Goal: Information Seeking & Learning: Check status

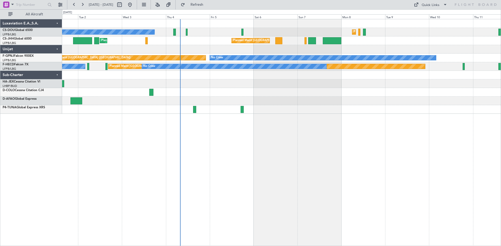
click at [345, 123] on div "Planned Maint [GEOGRAPHIC_DATA] ([GEOGRAPHIC_DATA]) Planned Maint [GEOGRAPHIC_D…" at bounding box center [281, 132] width 439 height 227
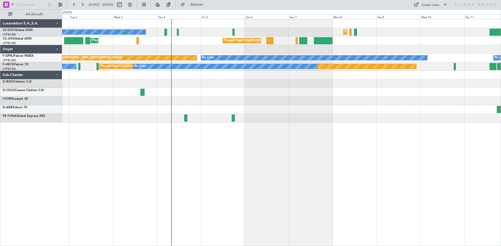
click at [333, 123] on div "Planned Maint [GEOGRAPHIC_DATA] ([GEOGRAPHIC_DATA]) No Crew Planned Maint [GEOG…" at bounding box center [281, 132] width 439 height 227
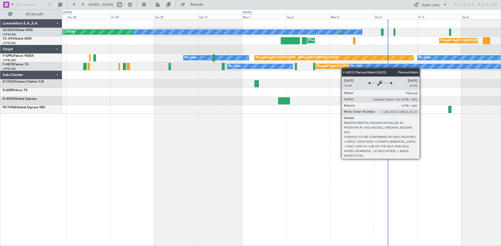
click at [345, 68] on div "No Crew Planned Maint [GEOGRAPHIC_DATA] ([GEOGRAPHIC_DATA]) Planned Maint [GEOG…" at bounding box center [281, 66] width 438 height 95
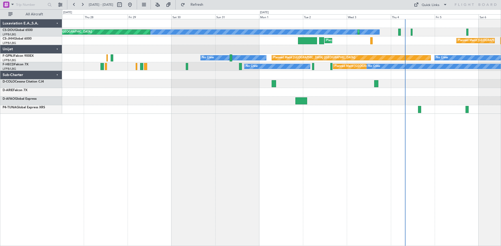
click at [182, 100] on div at bounding box center [281, 101] width 438 height 9
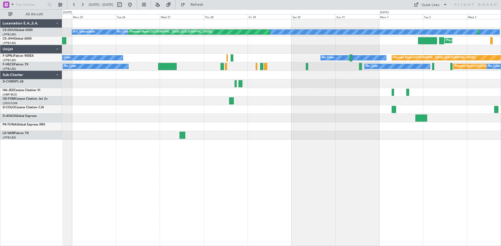
click at [272, 119] on div "No Crew Planned Maint [GEOGRAPHIC_DATA] ([GEOGRAPHIC_DATA]) Planned Maint [GEOG…" at bounding box center [281, 132] width 439 height 227
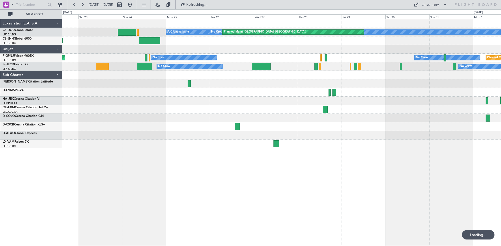
click at [287, 116] on div "No Crew Planned Maint [GEOGRAPHIC_DATA] ([GEOGRAPHIC_DATA]) A/C Unavailable Pla…" at bounding box center [281, 83] width 438 height 129
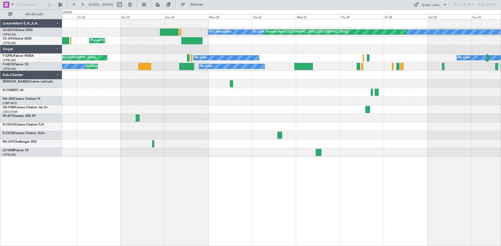
click at [209, 158] on div "No Crew Planned Maint [GEOGRAPHIC_DATA] ([GEOGRAPHIC_DATA]) A/C Unavailable Pla…" at bounding box center [281, 132] width 439 height 227
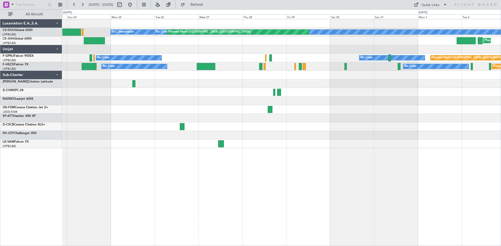
click at [201, 132] on div "No Crew Planned Maint [GEOGRAPHIC_DATA] ([GEOGRAPHIC_DATA]) A/C Unavailable Pla…" at bounding box center [281, 83] width 438 height 129
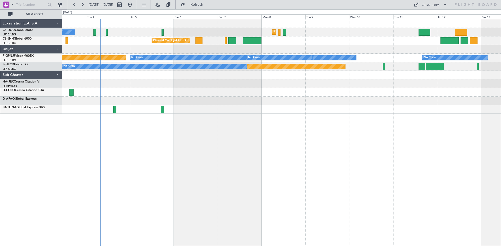
click at [216, 112] on div "No Crew Planned Maint [GEOGRAPHIC_DATA] ([GEOGRAPHIC_DATA]) Planned Maint [GEOG…" at bounding box center [281, 66] width 438 height 95
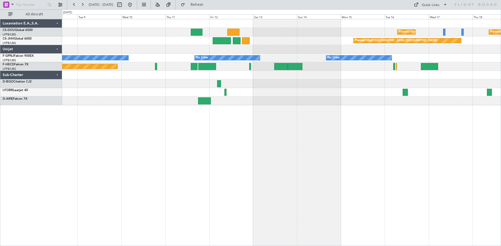
click at [256, 106] on div "Planned Maint [GEOGRAPHIC_DATA] ([GEOGRAPHIC_DATA]) Planned Maint [GEOGRAPHIC_D…" at bounding box center [281, 132] width 439 height 227
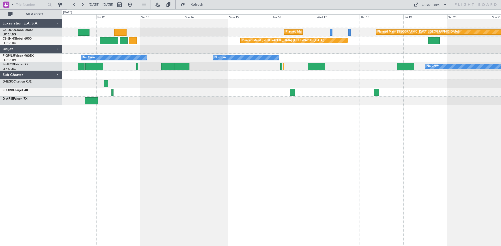
click at [311, 114] on div "Planned Maint [GEOGRAPHIC_DATA] ([GEOGRAPHIC_DATA]) Planned Maint [GEOGRAPHIC_D…" at bounding box center [281, 132] width 439 height 227
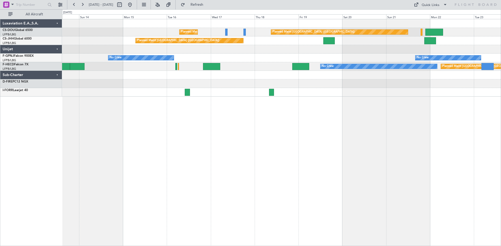
click at [227, 128] on div "Planned Maint [GEOGRAPHIC_DATA] ([GEOGRAPHIC_DATA]) Planned Maint [GEOGRAPHIC_D…" at bounding box center [281, 132] width 439 height 227
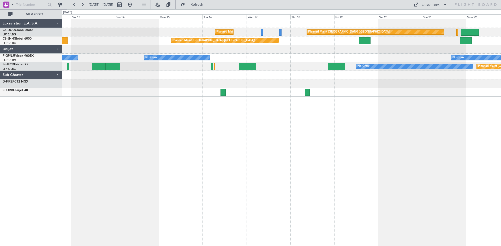
click at [259, 113] on div "Planned Maint [GEOGRAPHIC_DATA] ([GEOGRAPHIC_DATA]) Planned Maint [GEOGRAPHIC_D…" at bounding box center [281, 132] width 439 height 227
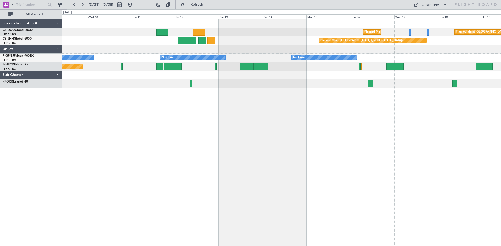
click at [315, 110] on div "Planned Maint [GEOGRAPHIC_DATA] ([GEOGRAPHIC_DATA]) Planned Maint [GEOGRAPHIC_D…" at bounding box center [281, 132] width 439 height 227
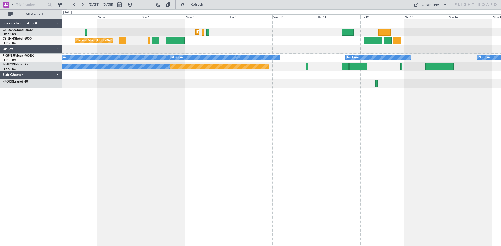
click at [355, 109] on div "Planned Maint [GEOGRAPHIC_DATA] ([GEOGRAPHIC_DATA]) Planned Maint [GEOGRAPHIC_D…" at bounding box center [281, 132] width 439 height 227
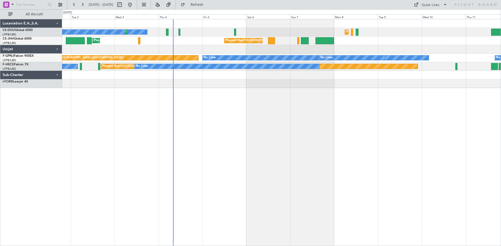
click at [359, 108] on div "Planned Maint [GEOGRAPHIC_DATA] ([GEOGRAPHIC_DATA]) No Crew Planned Maint [GEOG…" at bounding box center [281, 132] width 439 height 227
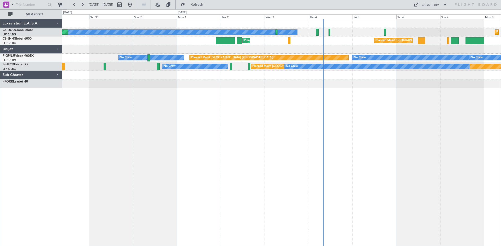
click at [332, 107] on div "Planned Maint [GEOGRAPHIC_DATA] ([GEOGRAPHIC_DATA]) No Crew Planned Maint [GEOG…" at bounding box center [281, 132] width 439 height 227
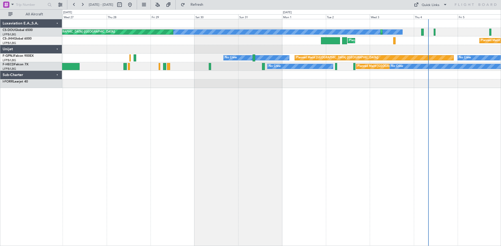
click at [271, 111] on div "No Crew Planned Maint [GEOGRAPHIC_DATA] ([GEOGRAPHIC_DATA]) Planned Maint [GEOG…" at bounding box center [281, 132] width 439 height 227
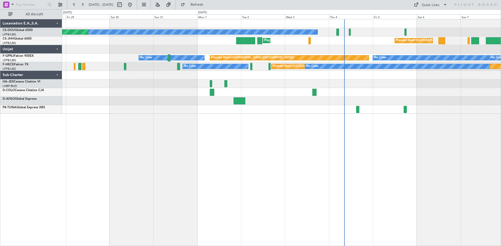
click at [295, 147] on div "Planned Maint [GEOGRAPHIC_DATA] ([GEOGRAPHIC_DATA]) No Crew Planned Maint [GEOG…" at bounding box center [281, 132] width 439 height 227
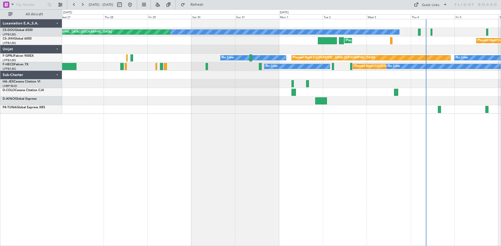
click at [294, 140] on div "Planned Maint [GEOGRAPHIC_DATA] ([GEOGRAPHIC_DATA]) No Crew Planned Maint [GEOG…" at bounding box center [281, 132] width 439 height 227
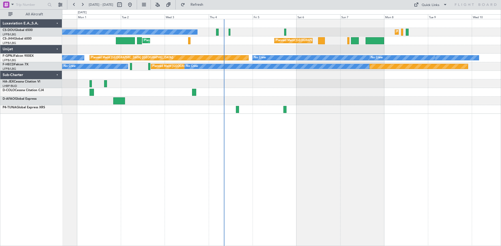
click at [175, 153] on div "Planned Maint [GEOGRAPHIC_DATA] ([GEOGRAPHIC_DATA]) No Crew Planned Maint [GEOG…" at bounding box center [281, 132] width 439 height 227
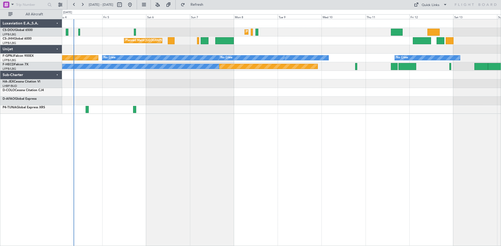
click at [263, 121] on div "Planned Maint [GEOGRAPHIC_DATA] ([GEOGRAPHIC_DATA]) Planned Maint [GEOGRAPHIC_D…" at bounding box center [281, 132] width 439 height 227
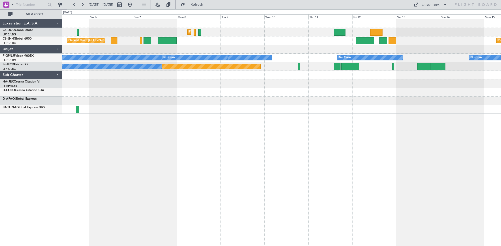
click at [243, 113] on div "Planned Maint [GEOGRAPHIC_DATA] ([GEOGRAPHIC_DATA]) Planned Maint [GEOGRAPHIC_D…" at bounding box center [281, 66] width 438 height 95
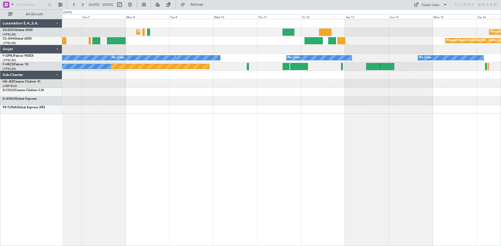
click at [299, 102] on div "Planned Maint [GEOGRAPHIC_DATA] ([GEOGRAPHIC_DATA]) Planned Maint [GEOGRAPHIC_D…" at bounding box center [281, 66] width 438 height 95
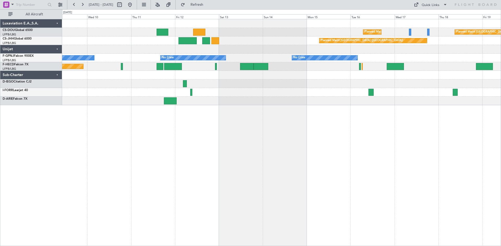
click at [217, 133] on div "Planned Maint [GEOGRAPHIC_DATA] ([GEOGRAPHIC_DATA]) Planned Maint [GEOGRAPHIC_D…" at bounding box center [281, 132] width 439 height 227
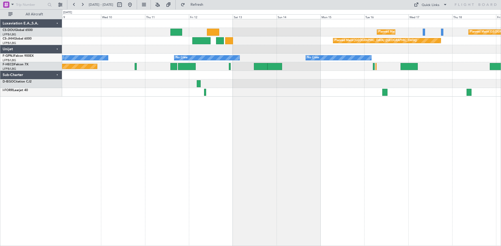
click at [391, 97] on div "Planned Maint [GEOGRAPHIC_DATA] ([GEOGRAPHIC_DATA]) Planned Maint [GEOGRAPHIC_D…" at bounding box center [281, 132] width 439 height 227
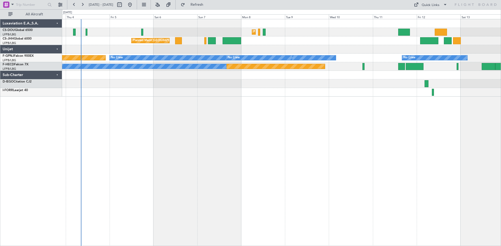
click at [328, 121] on div "Planned Maint [GEOGRAPHIC_DATA] ([GEOGRAPHIC_DATA]) Planned Maint [GEOGRAPHIC_D…" at bounding box center [281, 132] width 439 height 227
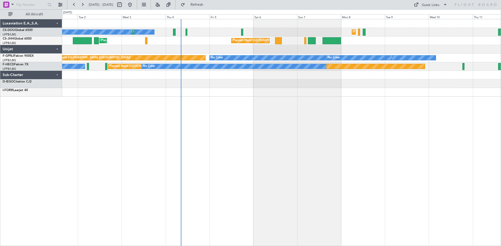
click at [278, 124] on div "Planned Maint [GEOGRAPHIC_DATA] ([GEOGRAPHIC_DATA]) No Crew Planned Maint [GEOG…" at bounding box center [281, 132] width 439 height 227
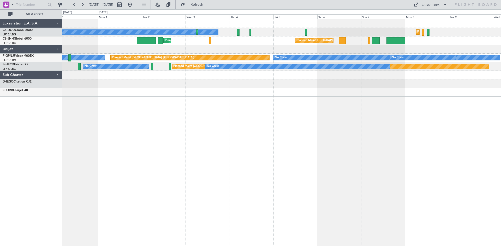
click at [254, 129] on div "Planned Maint [GEOGRAPHIC_DATA] ([GEOGRAPHIC_DATA]) No Crew Planned Maint [GEOG…" at bounding box center [281, 132] width 439 height 227
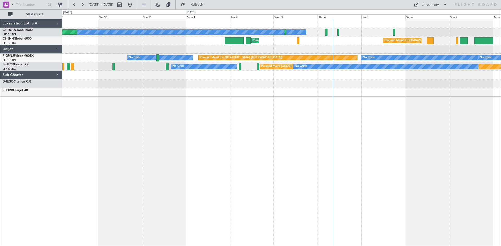
click at [260, 129] on div "No Crew Planned Maint [GEOGRAPHIC_DATA] ([GEOGRAPHIC_DATA]) Planned Maint [GEOG…" at bounding box center [281, 132] width 439 height 227
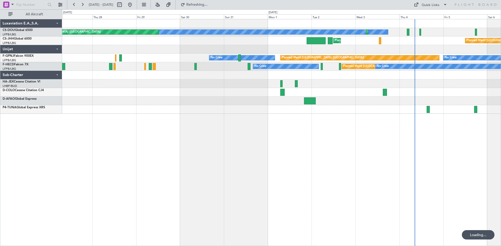
click at [324, 112] on div "No Crew Planned Maint [GEOGRAPHIC_DATA] ([GEOGRAPHIC_DATA]) Planned Maint [GEOG…" at bounding box center [281, 132] width 439 height 227
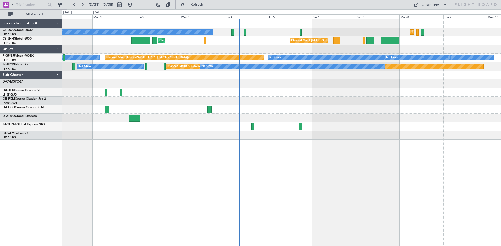
click at [133, 141] on div "Planned Maint [GEOGRAPHIC_DATA] ([GEOGRAPHIC_DATA]) No Crew Planned Maint [GEOG…" at bounding box center [281, 132] width 439 height 227
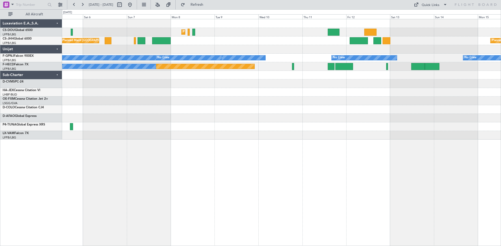
click at [215, 121] on div "Planned Maint [GEOGRAPHIC_DATA] ([GEOGRAPHIC_DATA]) Planned Maint [GEOGRAPHIC_D…" at bounding box center [281, 79] width 438 height 120
click at [208, 113] on div "Planned Maint [GEOGRAPHIC_DATA] ([GEOGRAPHIC_DATA]) Planned Maint [GEOGRAPHIC_D…" at bounding box center [281, 79] width 438 height 120
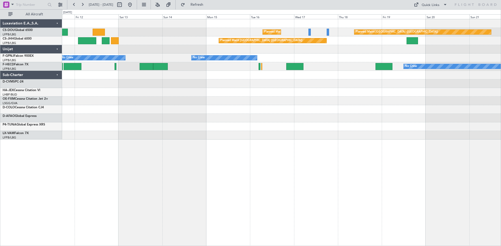
click at [173, 122] on div "Planned Maint [GEOGRAPHIC_DATA] ([GEOGRAPHIC_DATA]) Planned Maint [GEOGRAPHIC_D…" at bounding box center [281, 79] width 438 height 120
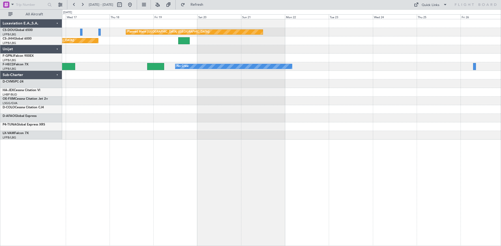
click at [159, 142] on div "Planned Maint [GEOGRAPHIC_DATA] ([GEOGRAPHIC_DATA]) Planned Maint [GEOGRAPHIC_D…" at bounding box center [281, 132] width 439 height 227
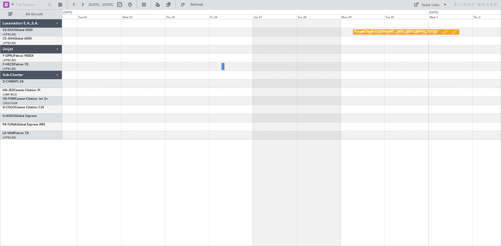
click at [131, 151] on div "Planned Maint [GEOGRAPHIC_DATA] ([GEOGRAPHIC_DATA]) Planned Maint [GEOGRAPHIC_D…" at bounding box center [281, 132] width 439 height 227
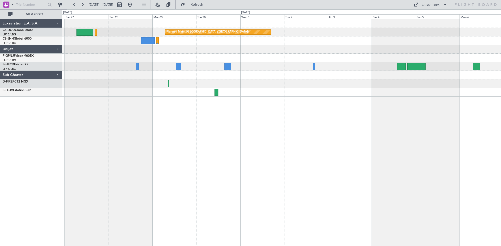
click at [70, 130] on div "Planned Maint [GEOGRAPHIC_DATA] ([GEOGRAPHIC_DATA]) Planned Maint [GEOGRAPHIC_D…" at bounding box center [281, 132] width 439 height 227
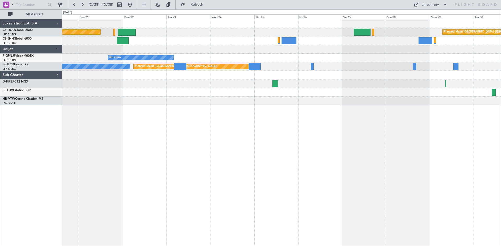
click at [500, 168] on html "[DATE] - [DATE] Refresh Quick Links All Aircraft Planned Maint [GEOGRAPHIC_DATA…" at bounding box center [250, 123] width 501 height 246
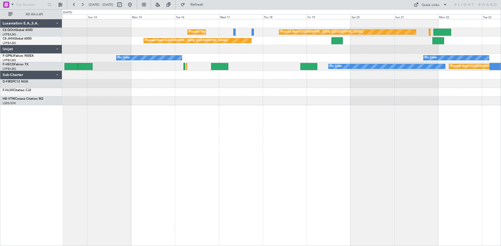
click at [480, 180] on div "Planned Maint [GEOGRAPHIC_DATA] ([GEOGRAPHIC_DATA]) Planned Maint [GEOGRAPHIC_D…" at bounding box center [281, 132] width 439 height 227
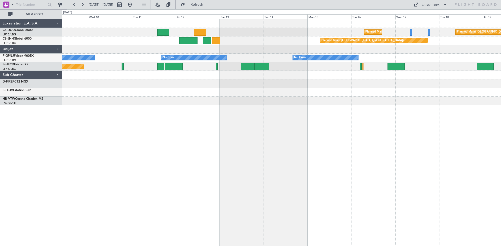
click at [370, 159] on div "Planned Maint [GEOGRAPHIC_DATA] ([GEOGRAPHIC_DATA]) Planned Maint [GEOGRAPHIC_D…" at bounding box center [281, 132] width 439 height 227
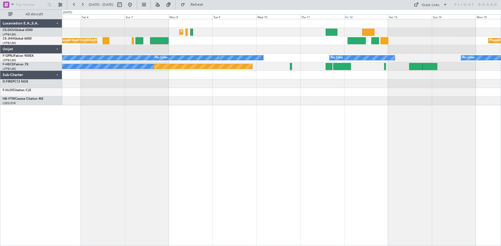
click at [344, 142] on div "Planned Maint [GEOGRAPHIC_DATA] ([GEOGRAPHIC_DATA]) Planned Maint [GEOGRAPHIC_D…" at bounding box center [281, 132] width 439 height 227
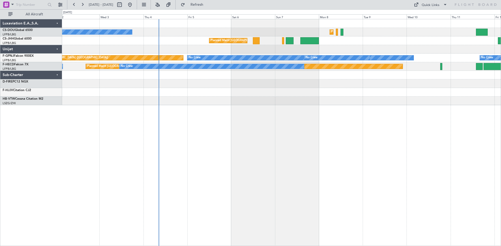
click at [374, 138] on div "Planned Maint [GEOGRAPHIC_DATA] ([GEOGRAPHIC_DATA]) No Crew Planned Maint [GEOG…" at bounding box center [281, 132] width 439 height 227
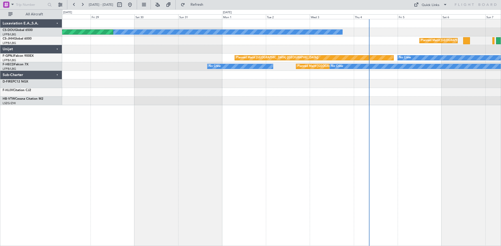
click at [352, 122] on div "No Crew Planned Maint [GEOGRAPHIC_DATA] ([GEOGRAPHIC_DATA]) Planned Maint [GEOG…" at bounding box center [281, 132] width 439 height 227
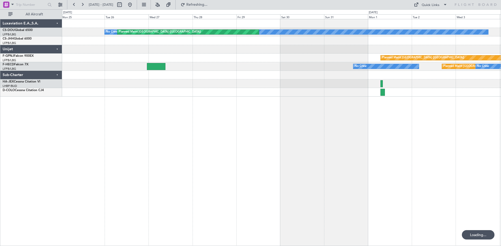
click at [314, 128] on div "No Crew Planned Maint [GEOGRAPHIC_DATA] ([GEOGRAPHIC_DATA]) Planned Maint [GEOG…" at bounding box center [281, 132] width 439 height 227
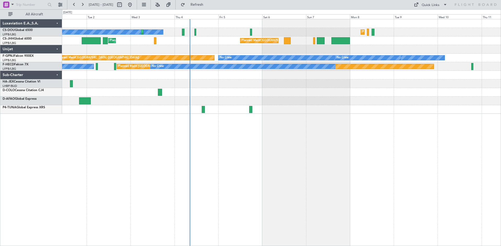
click at [316, 156] on div "No Crew Planned Maint [GEOGRAPHIC_DATA] ([GEOGRAPHIC_DATA]) Planned Maint [GEOG…" at bounding box center [281, 132] width 439 height 227
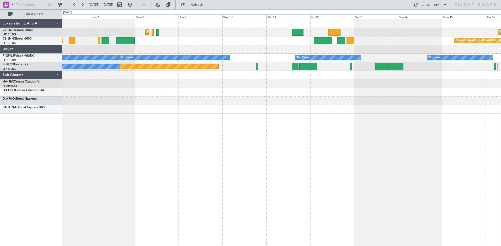
click at [176, 161] on div "Planned Maint [GEOGRAPHIC_DATA] ([GEOGRAPHIC_DATA]) Planned Maint [GEOGRAPHIC_D…" at bounding box center [281, 132] width 439 height 227
